Goal: Navigation & Orientation: Understand site structure

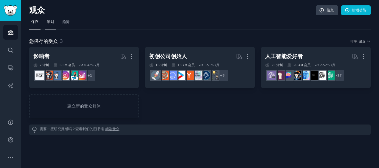
click at [50, 23] on span "策划" at bounding box center [50, 21] width 7 height 5
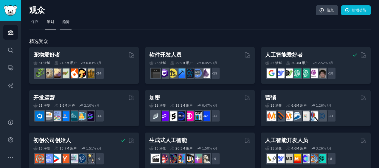
click at [67, 21] on span "趋势" at bounding box center [65, 21] width 7 height 5
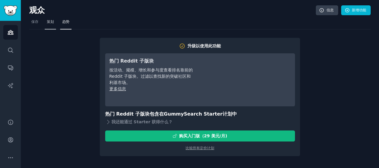
click at [51, 21] on span "策划" at bounding box center [50, 21] width 7 height 5
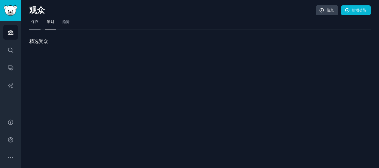
click at [38, 21] on span "保存" at bounding box center [34, 21] width 7 height 5
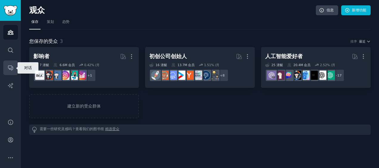
click at [10, 67] on icon "侧 栏" at bounding box center [10, 68] width 6 height 6
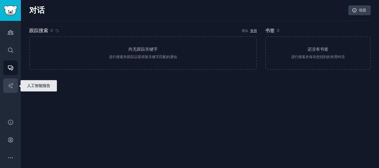
click at [10, 89] on link "人工智能报告" at bounding box center [10, 85] width 15 height 15
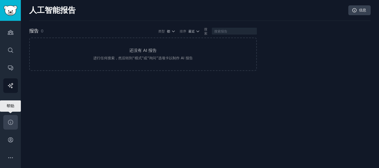
click at [11, 124] on icon "侧 栏" at bounding box center [10, 122] width 6 height 6
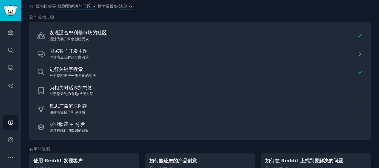
scroll to position [153, 0]
